Goal: Task Accomplishment & Management: Manage account settings

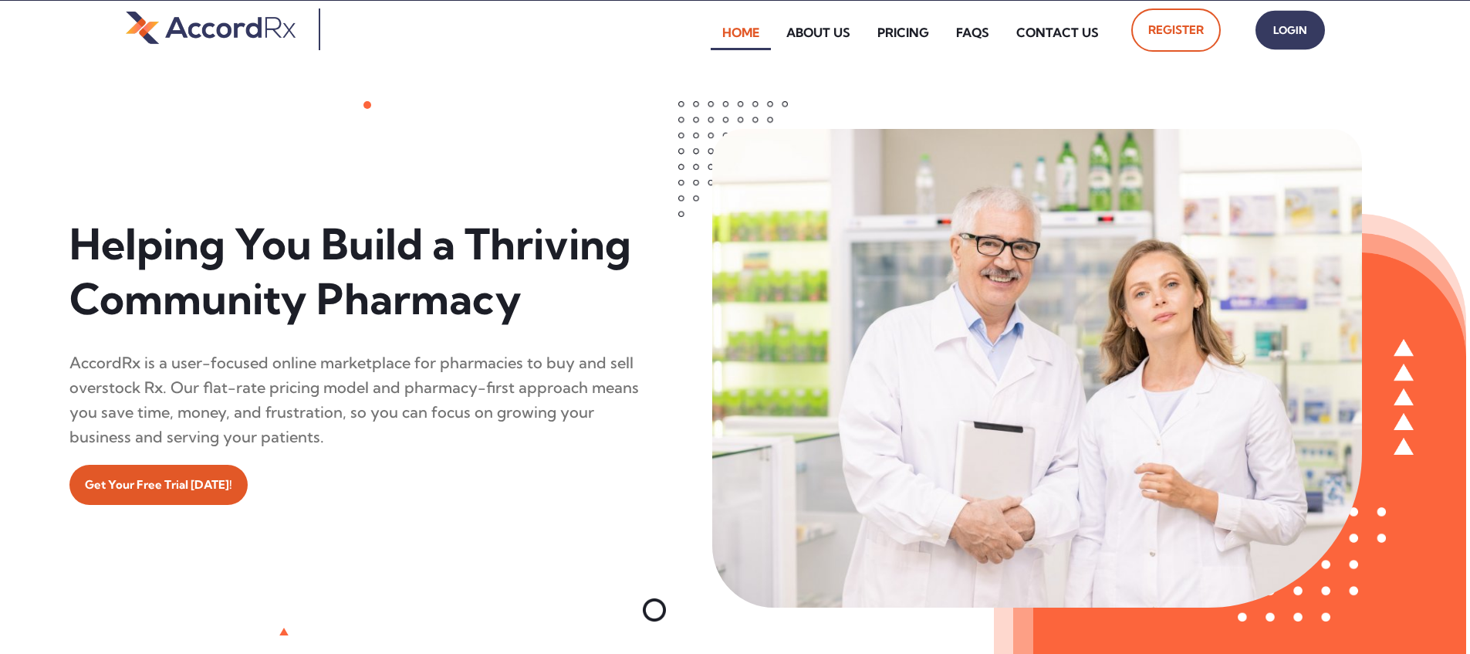
click at [705, 36] on span "Login" at bounding box center [1290, 30] width 39 height 22
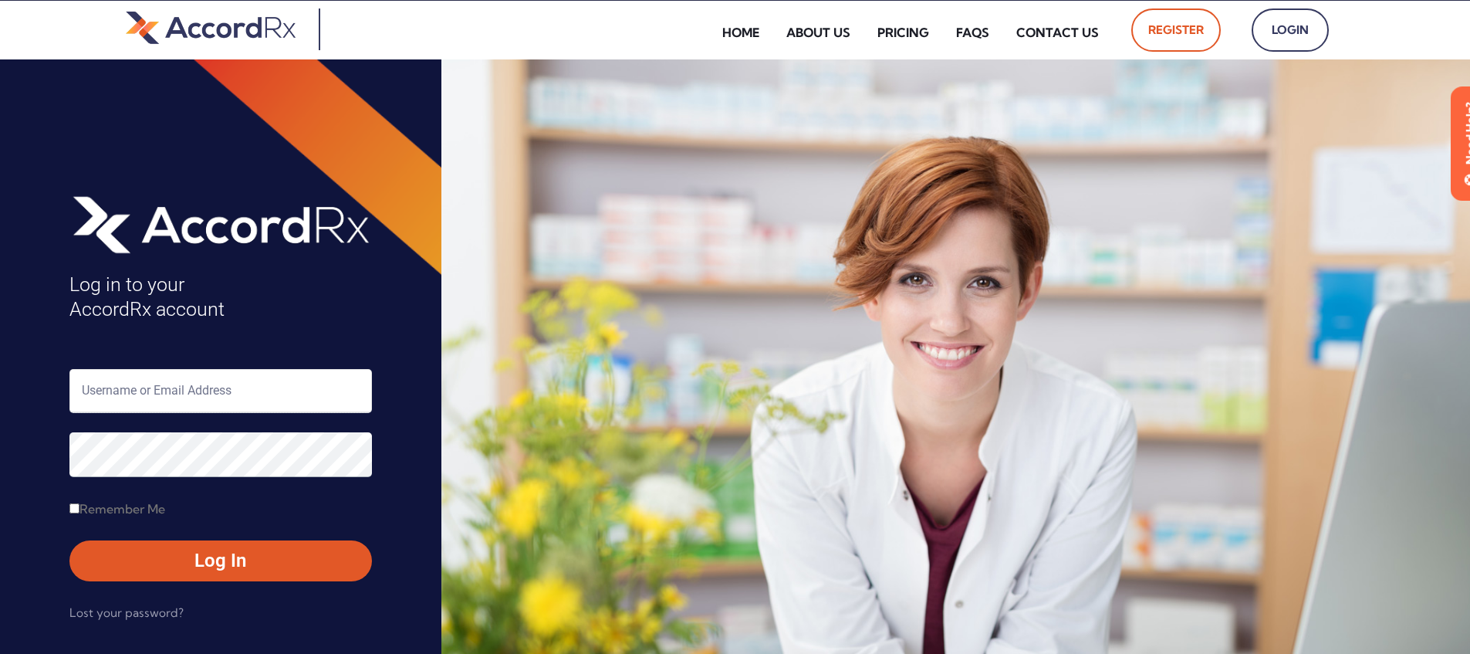
click at [133, 387] on input "text" at bounding box center [220, 391] width 303 height 44
type input "ARX-[PERSON_NAME]"
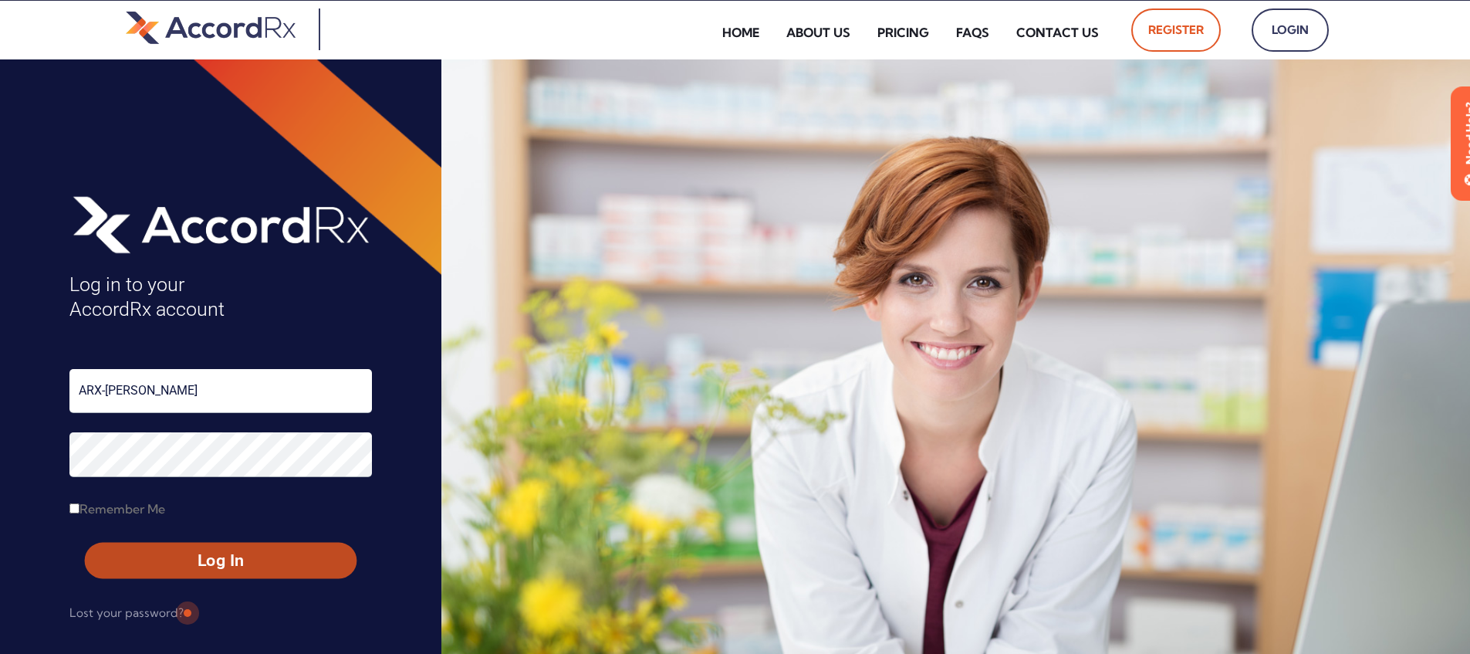
click at [185, 555] on span "Log In" at bounding box center [221, 561] width 244 height 22
